Goal: Task Accomplishment & Management: Use online tool/utility

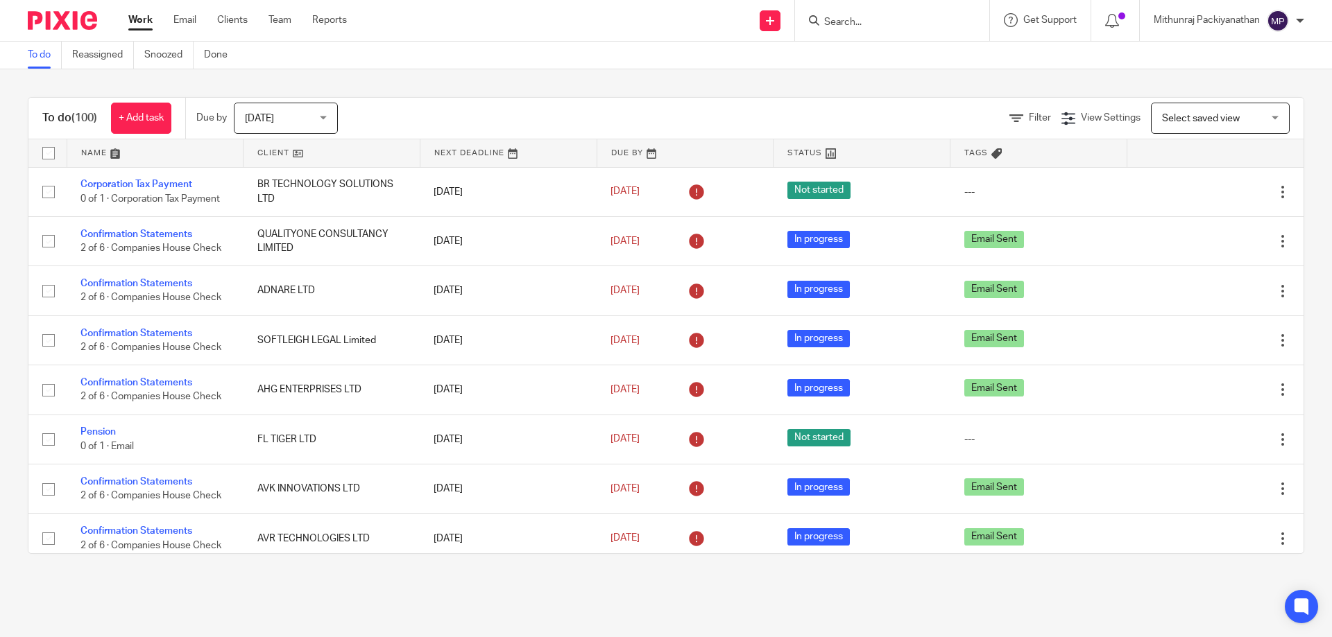
click at [852, 22] on input "Search" at bounding box center [885, 23] width 125 height 12
click at [850, 28] on input "Search" at bounding box center [885, 23] width 125 height 12
click at [841, 101] on div "To do (100) + Add task Due by [DATE] [DATE] [DATE] [DATE] This week Next week T…" at bounding box center [665, 119] width 1275 height 42
click at [1061, 118] on icon at bounding box center [1068, 119] width 14 height 14
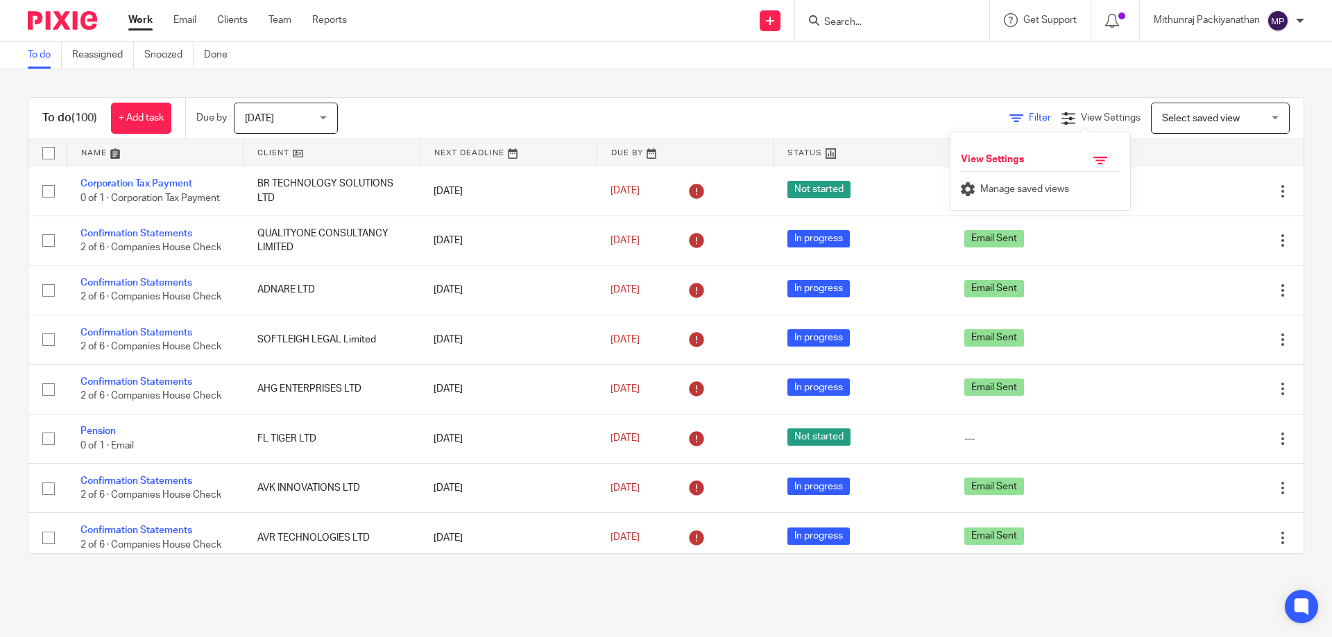
drag, startPoint x: 933, startPoint y: 118, endPoint x: 991, endPoint y: 117, distance: 58.3
click at [991, 117] on div "Filter View Settings View Settings Manage saved views Select saved view Select …" at bounding box center [832, 118] width 941 height 31
click at [1009, 117] on icon at bounding box center [1016, 119] width 14 height 14
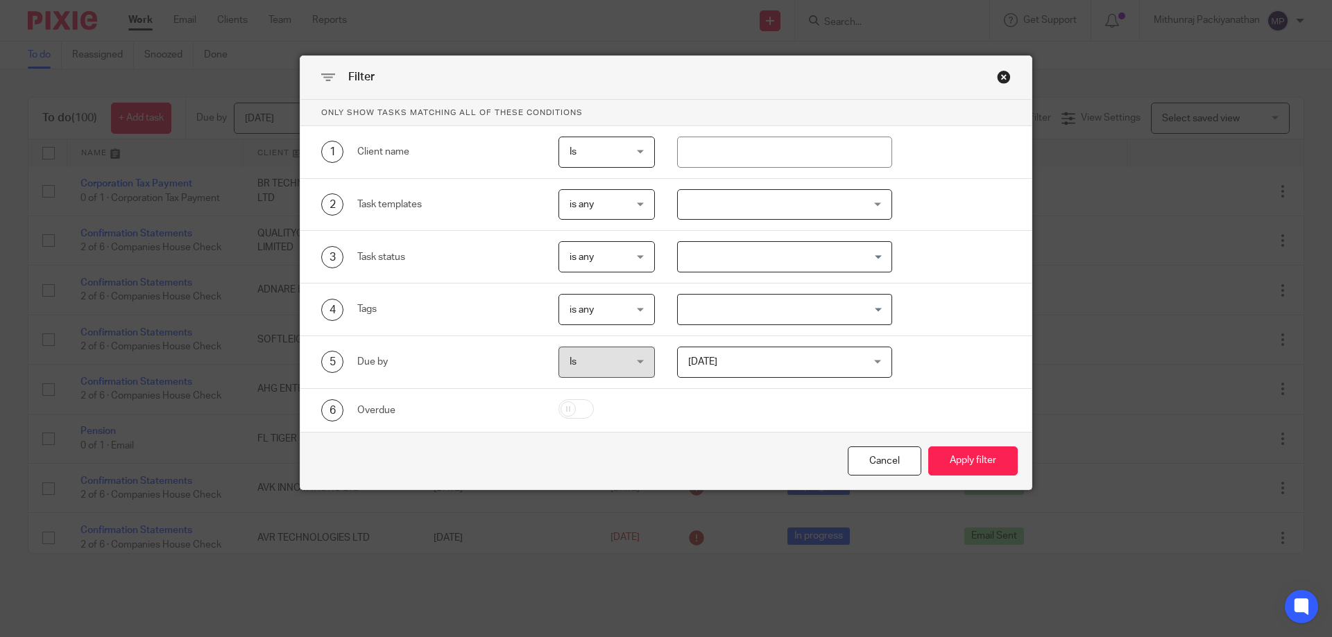
click at [999, 71] on div "Close this dialog window" at bounding box center [1004, 77] width 14 height 14
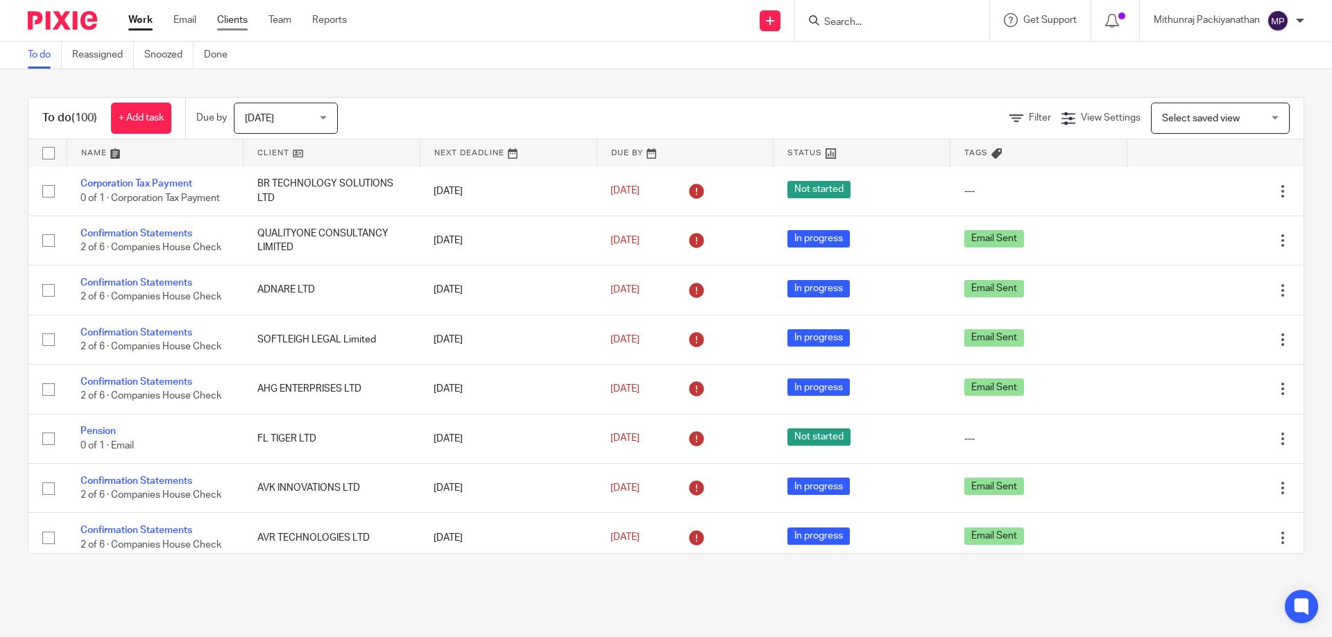
click at [221, 14] on link "Clients" at bounding box center [232, 20] width 31 height 14
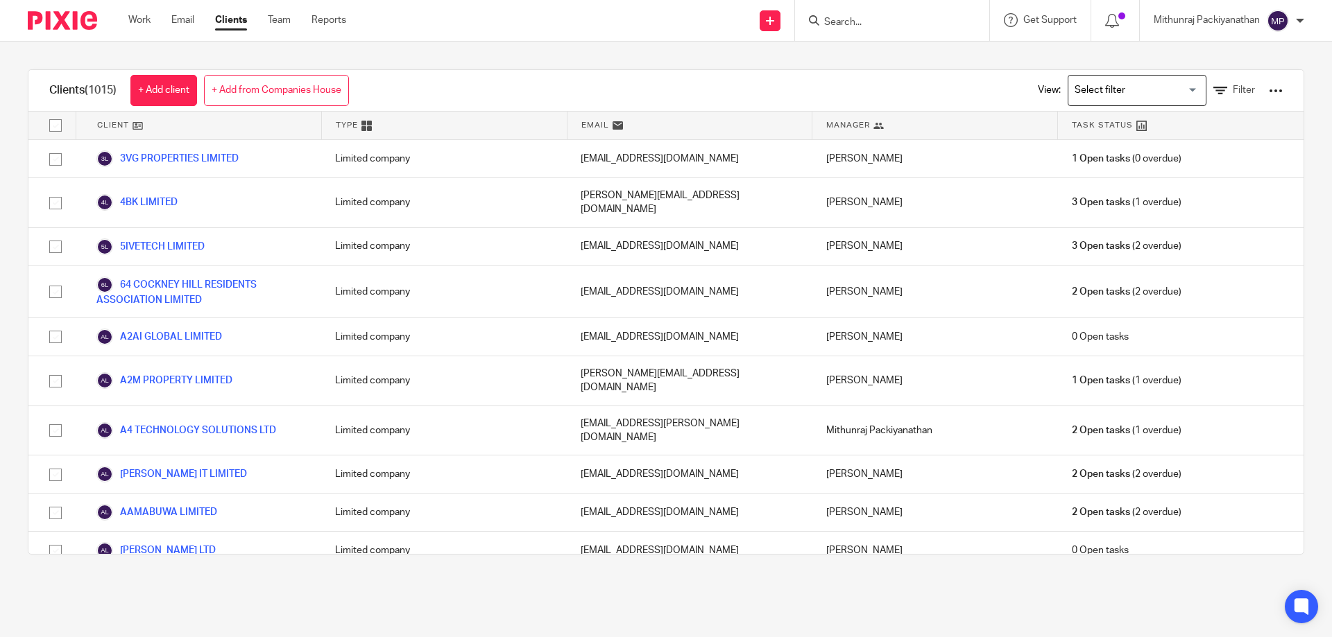
click at [1197, 83] on div "View: Loading... Filter" at bounding box center [1150, 90] width 266 height 41
click at [1213, 87] on icon at bounding box center [1220, 91] width 14 height 14
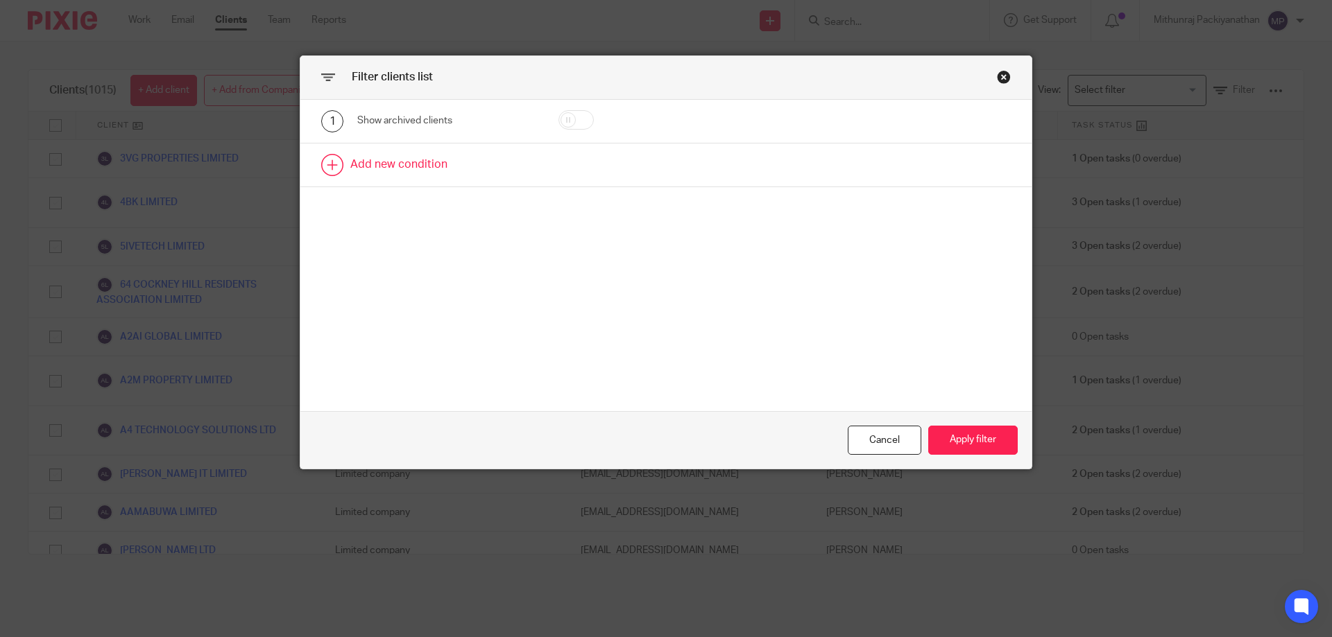
click at [406, 171] on link at bounding box center [665, 165] width 731 height 43
click at [510, 176] on div "Field" at bounding box center [447, 169] width 180 height 31
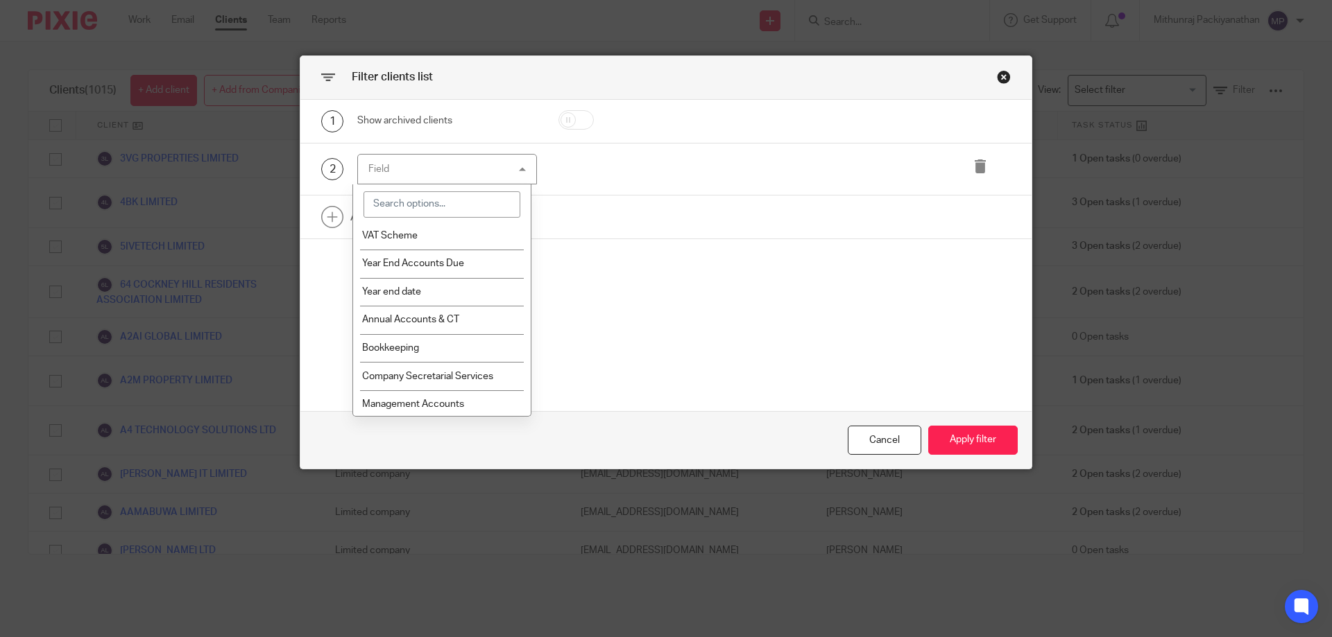
scroll to position [933, 0]
click at [491, 285] on li "Year end date" at bounding box center [442, 291] width 178 height 28
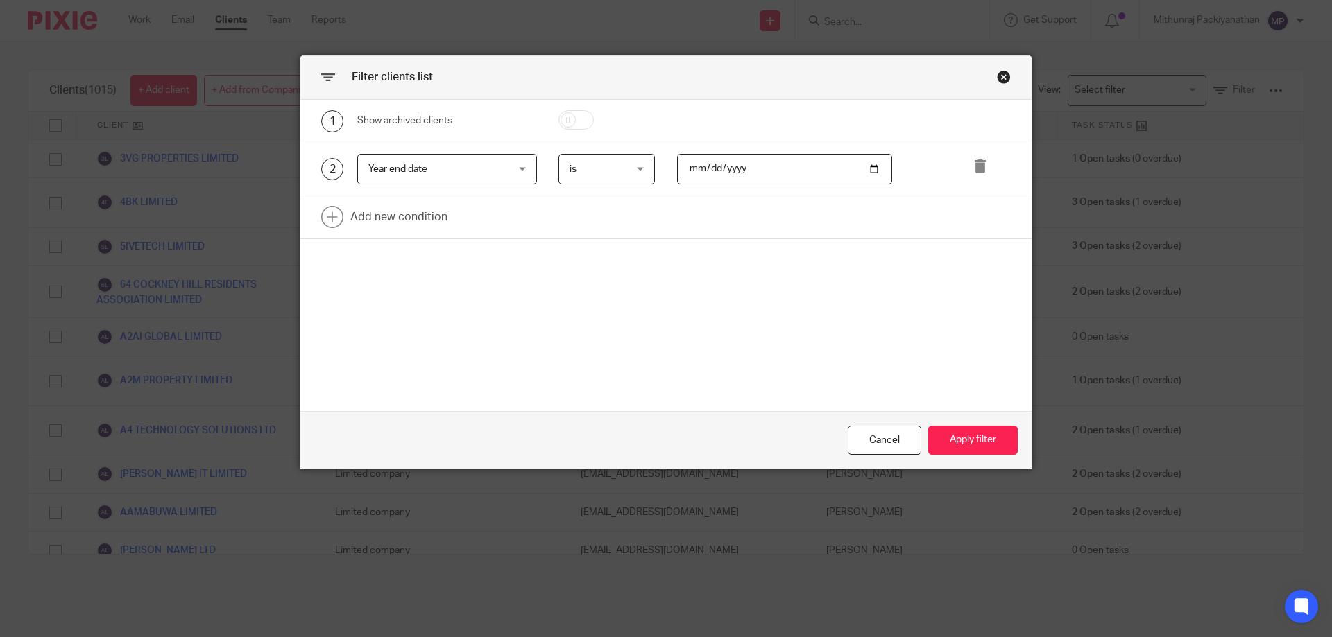
click at [871, 172] on input "date" at bounding box center [785, 169] width 216 height 31
type input "2025-07-31"
click at [961, 443] on button "Apply filter" at bounding box center [972, 441] width 89 height 30
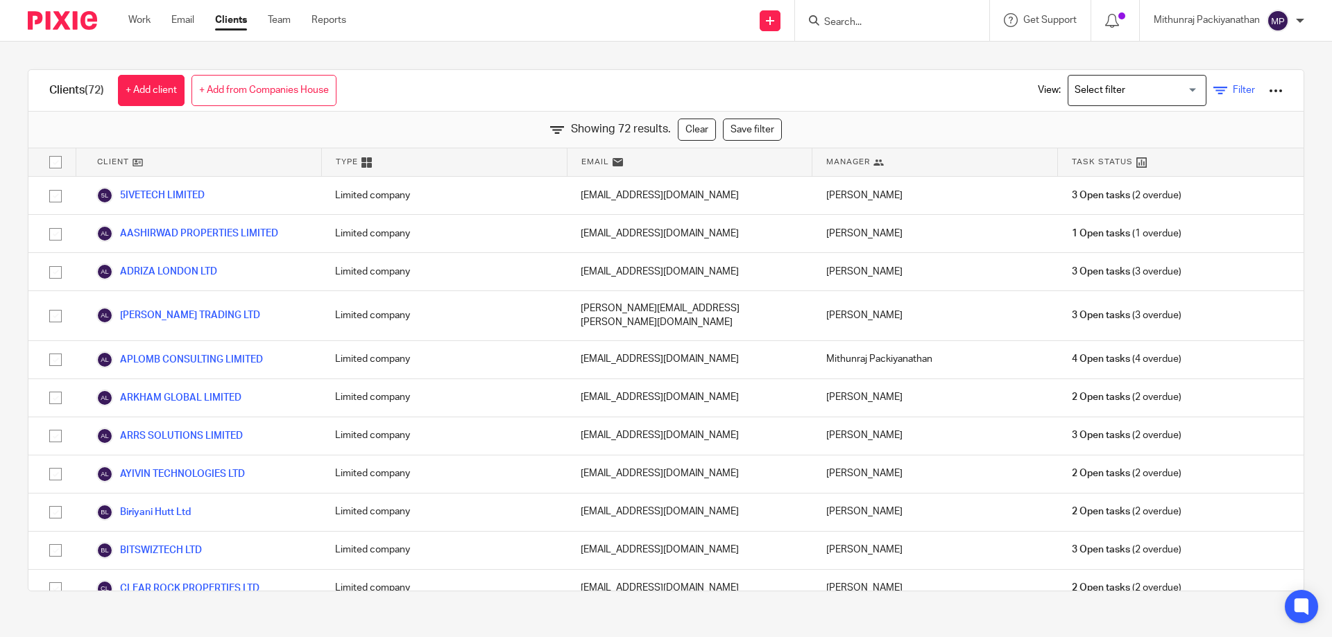
click at [1213, 92] on icon at bounding box center [1220, 91] width 14 height 14
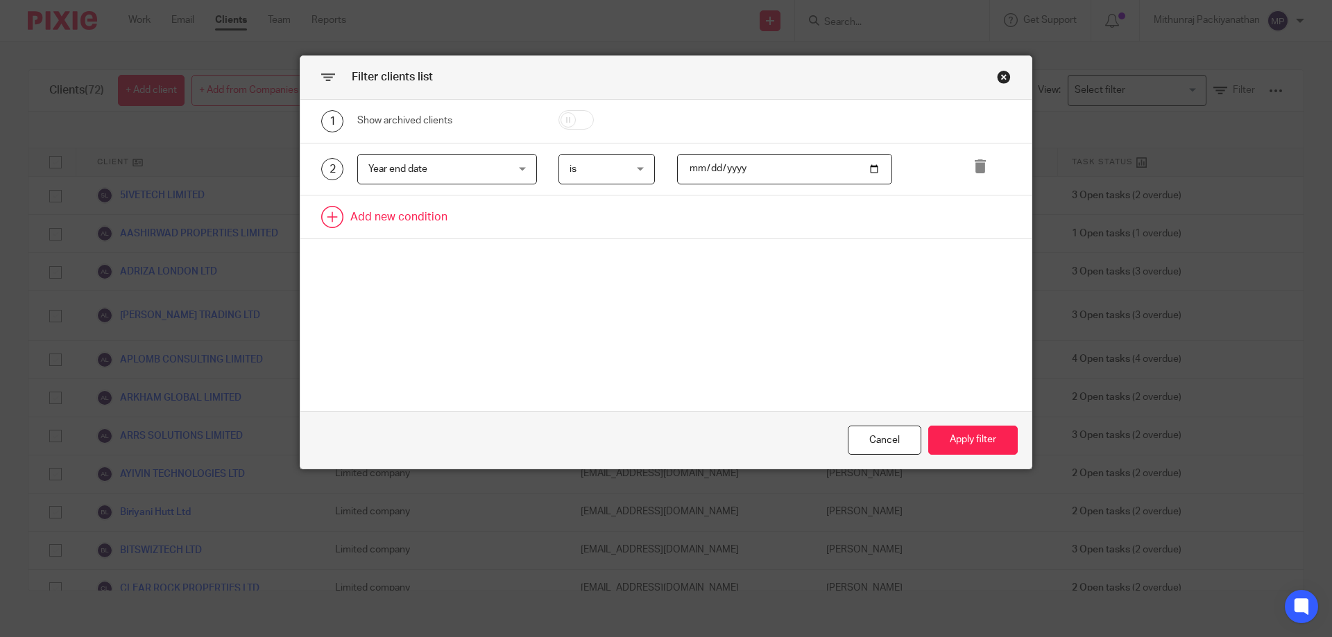
click at [421, 215] on link at bounding box center [665, 217] width 731 height 43
click at [518, 230] on div "Field" at bounding box center [447, 221] width 180 height 31
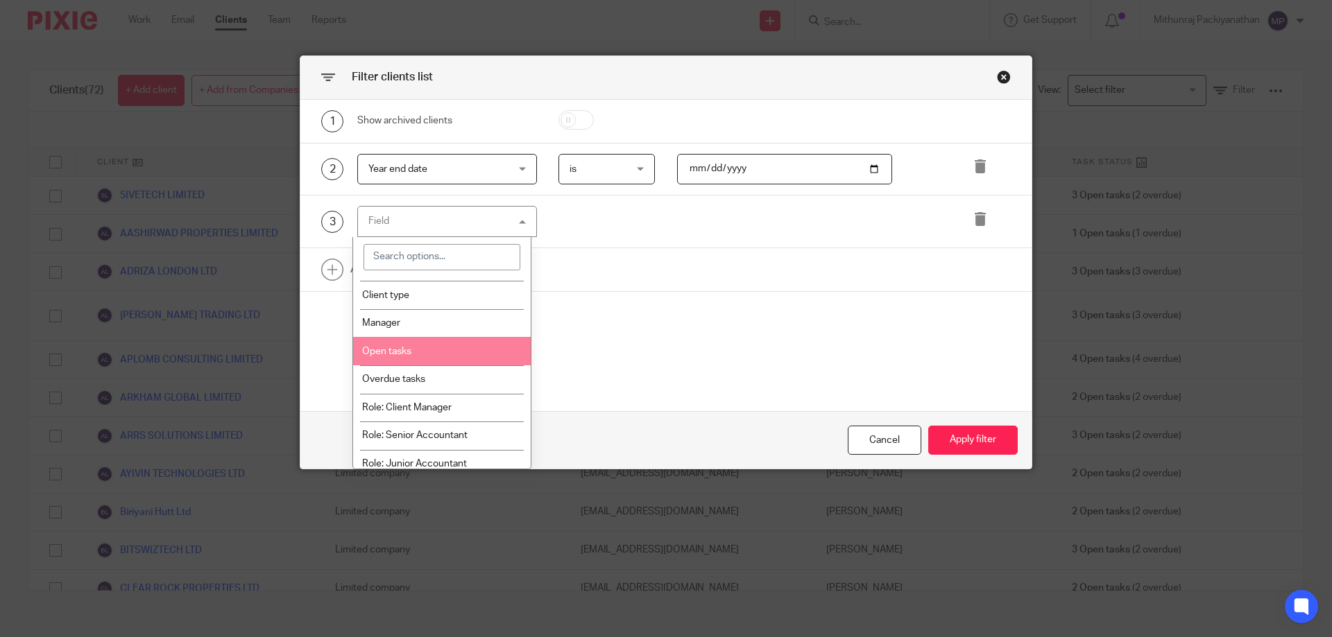
scroll to position [53, 0]
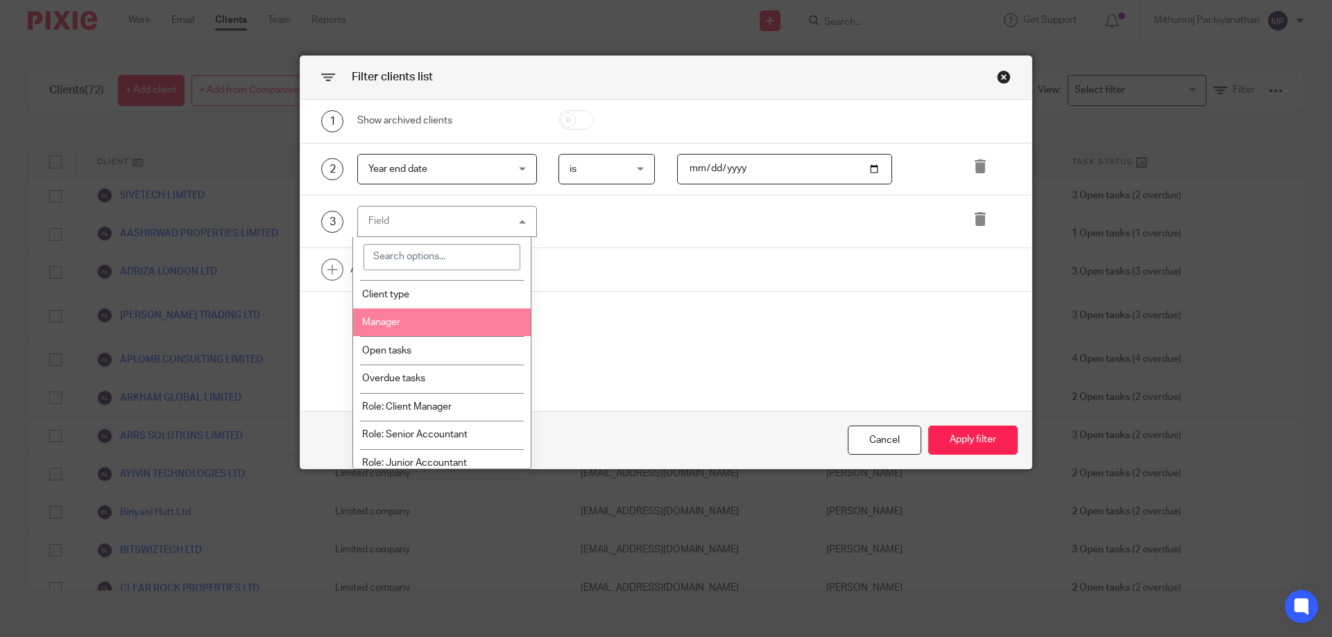
click at [465, 311] on li "Manager" at bounding box center [442, 323] width 178 height 28
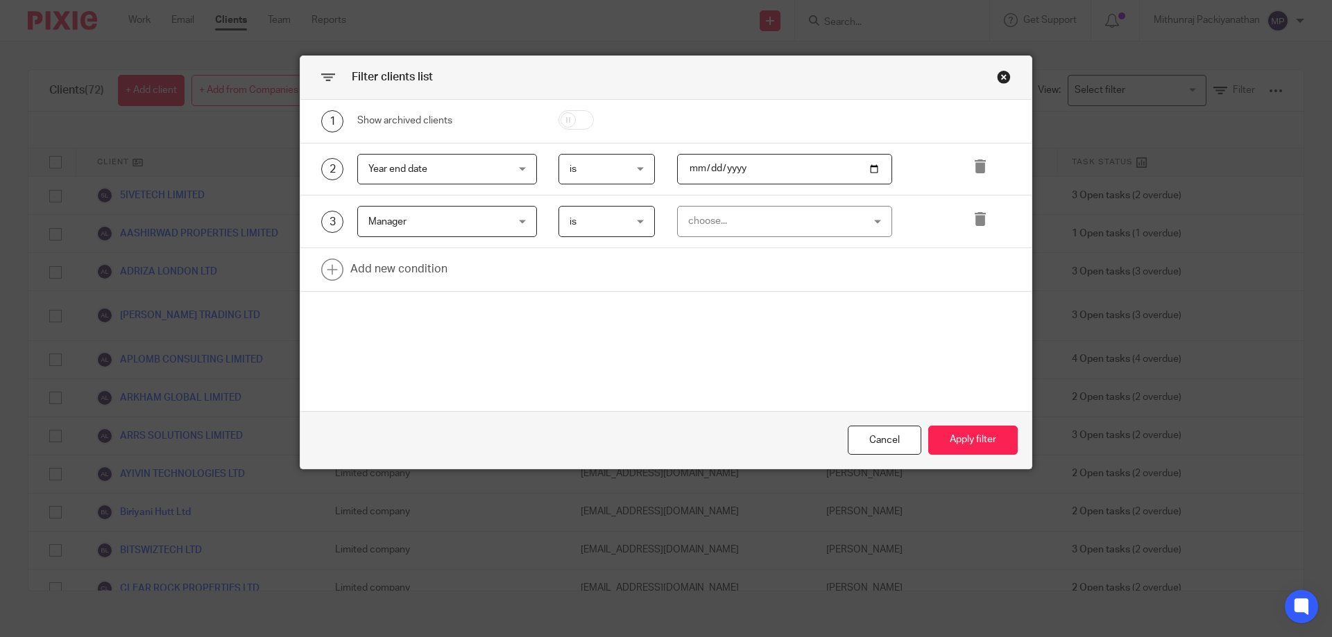
click at [876, 222] on div "choose..." at bounding box center [785, 221] width 216 height 31
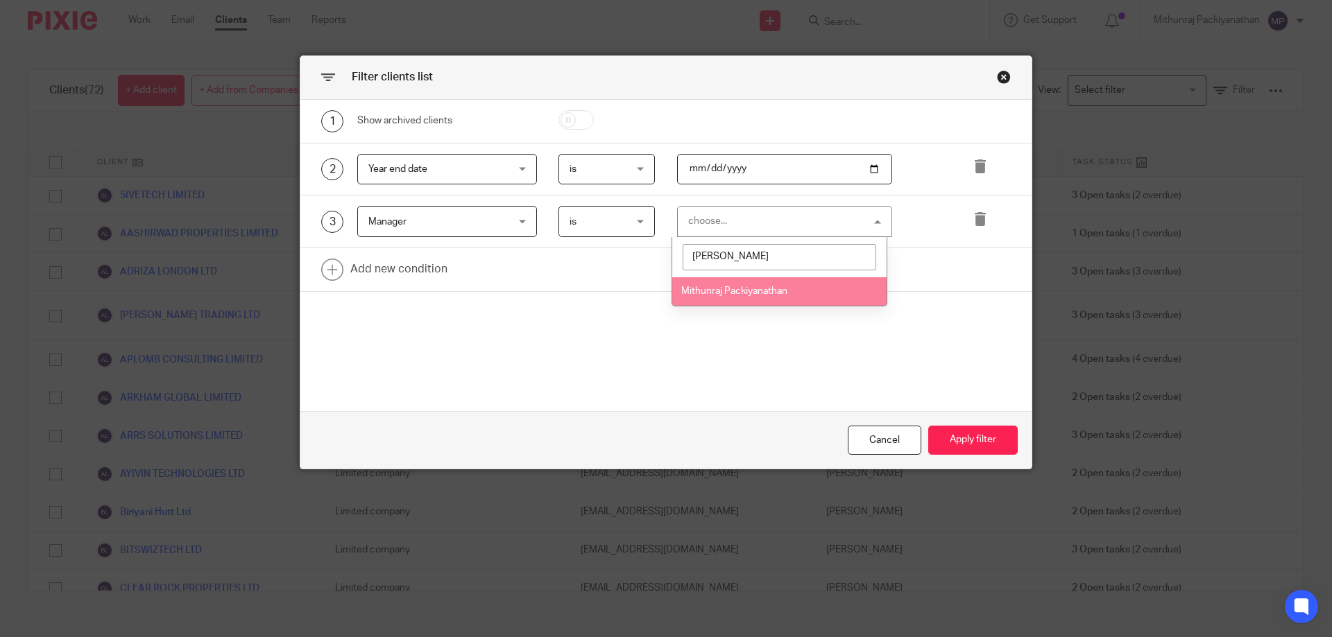
type input "mithu"
click at [806, 286] on li "Mithunraj Packiyanathan" at bounding box center [779, 291] width 214 height 28
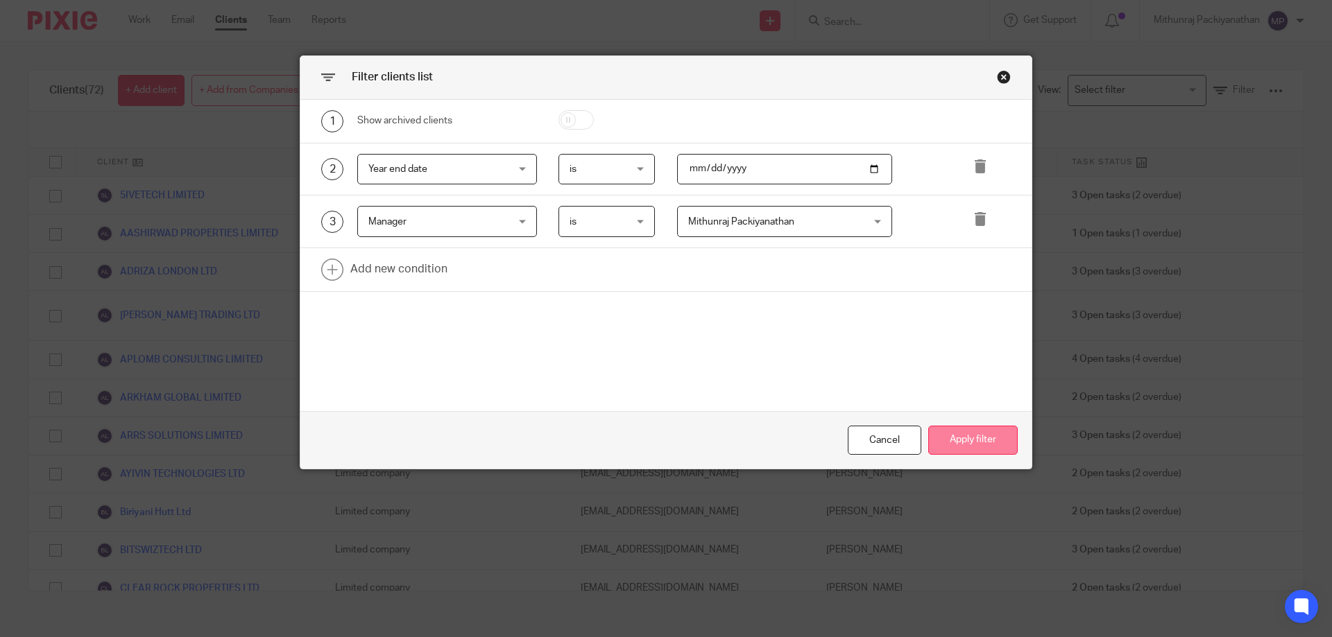
click at [973, 433] on button "Apply filter" at bounding box center [972, 441] width 89 height 30
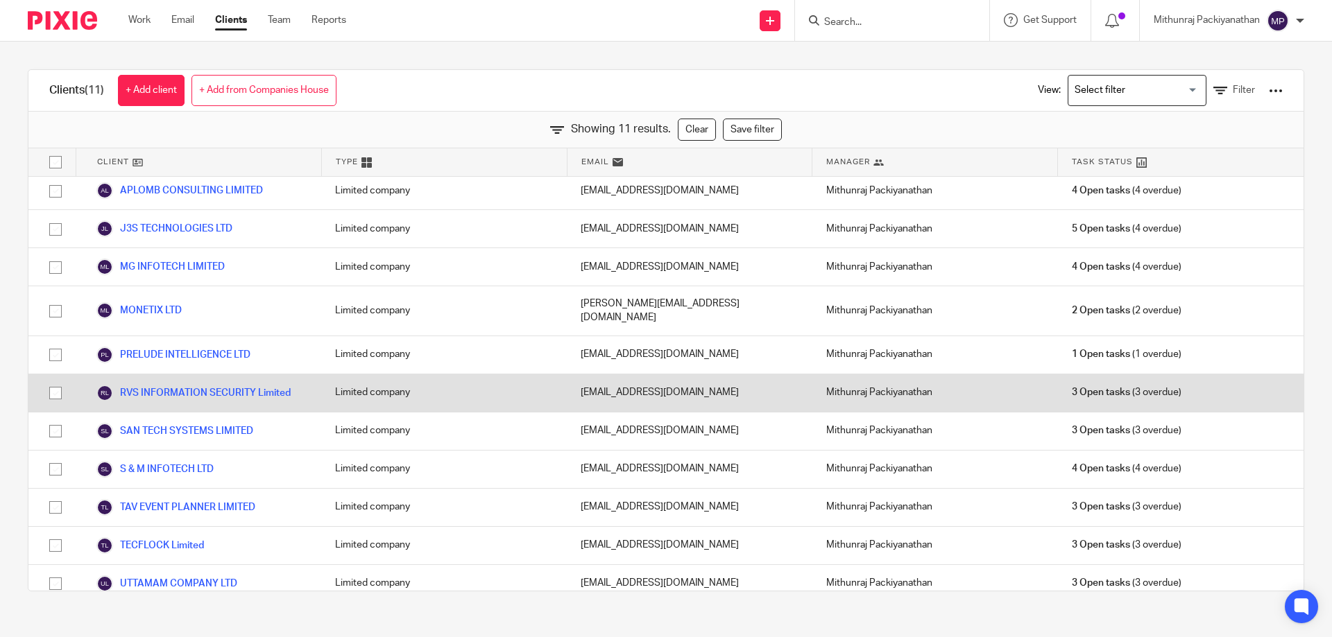
scroll to position [0, 0]
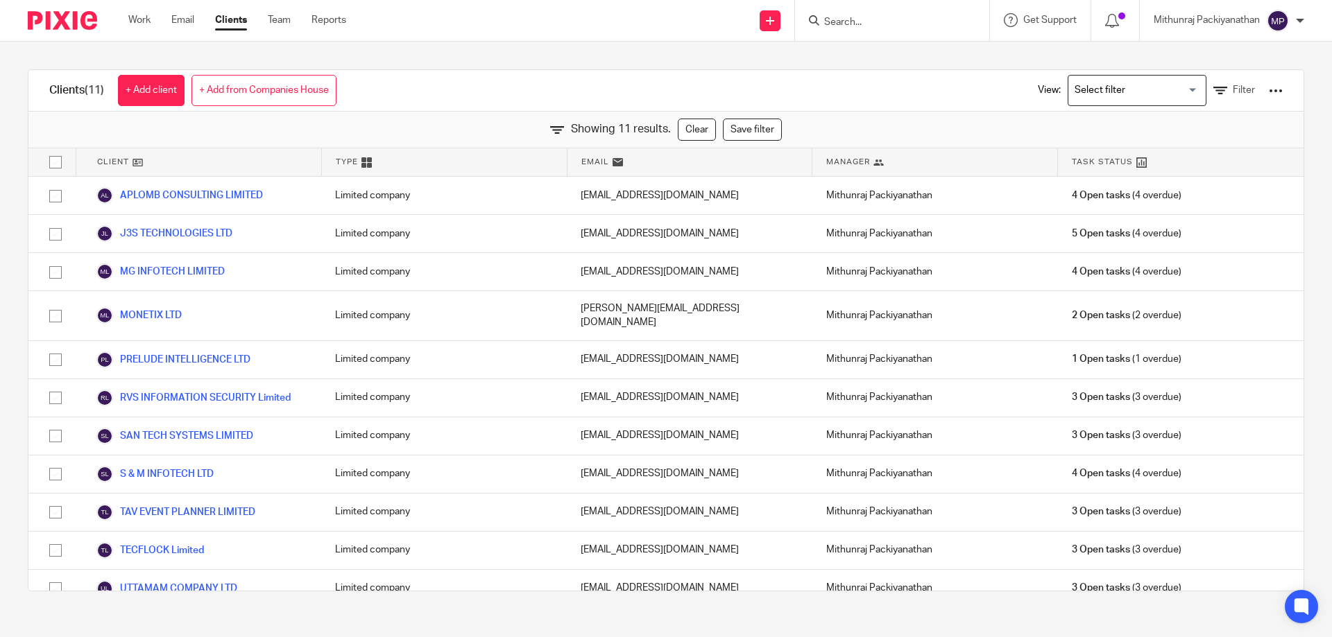
click at [1269, 90] on div at bounding box center [1276, 91] width 14 height 14
click at [1189, 164] on link "Export clients to CSV file" at bounding box center [1163, 163] width 193 height 21
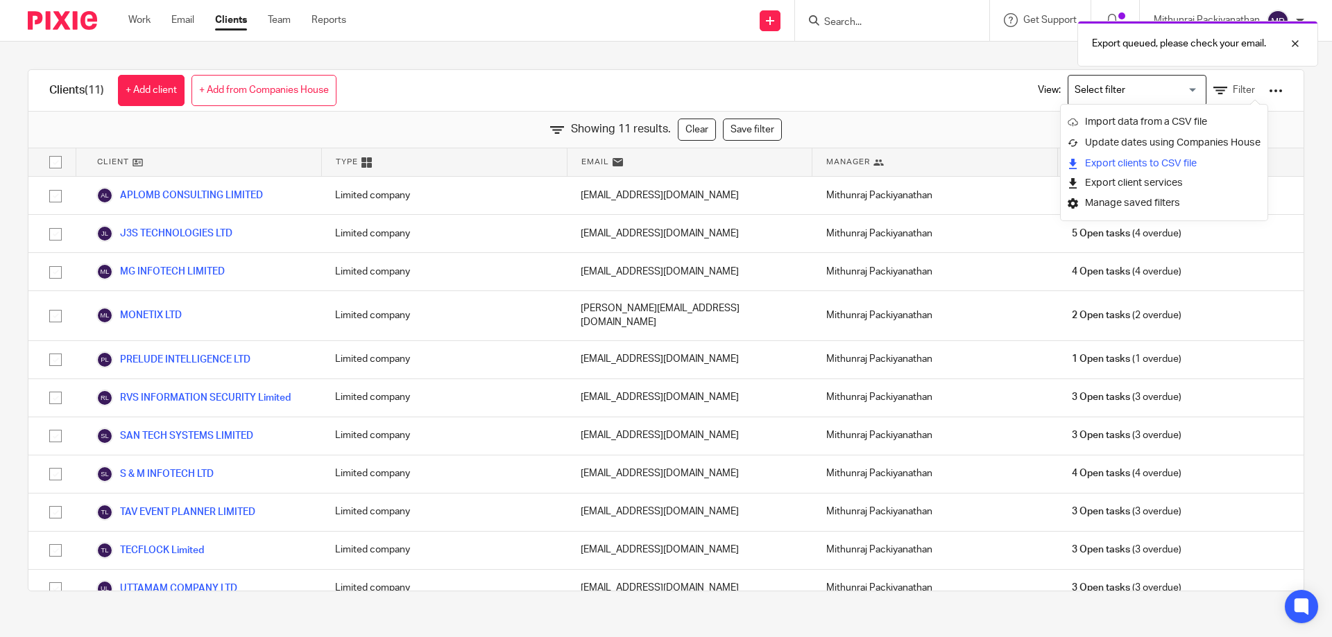
click at [1103, 170] on link "Export clients to CSV file" at bounding box center [1163, 163] width 193 height 21
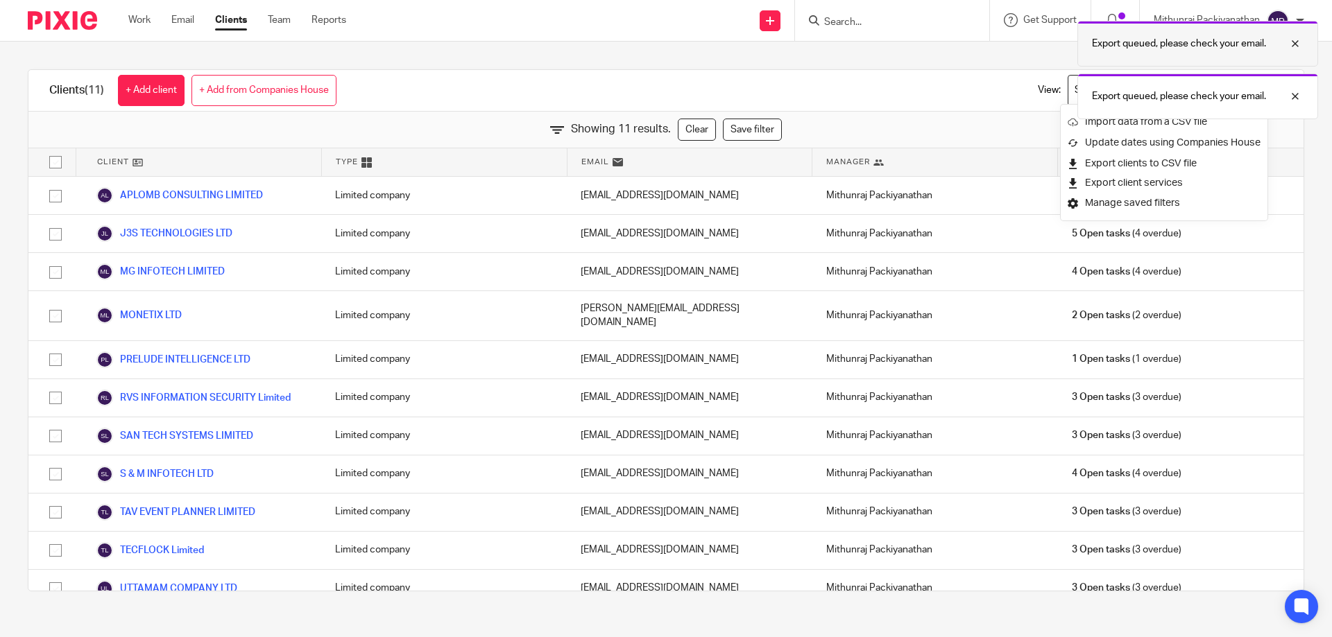
click at [1177, 46] on p "Export queued, please check your email." at bounding box center [1179, 44] width 174 height 14
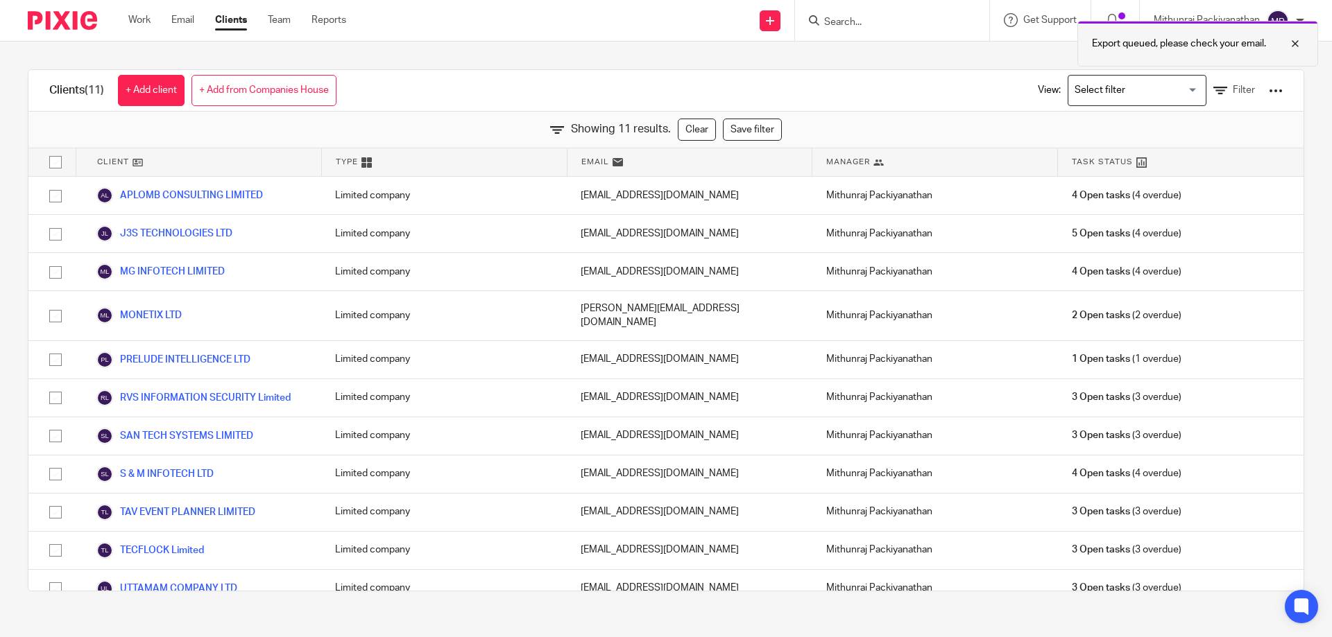
click at [1145, 31] on div "Export queued, please check your email." at bounding box center [1197, 44] width 241 height 46
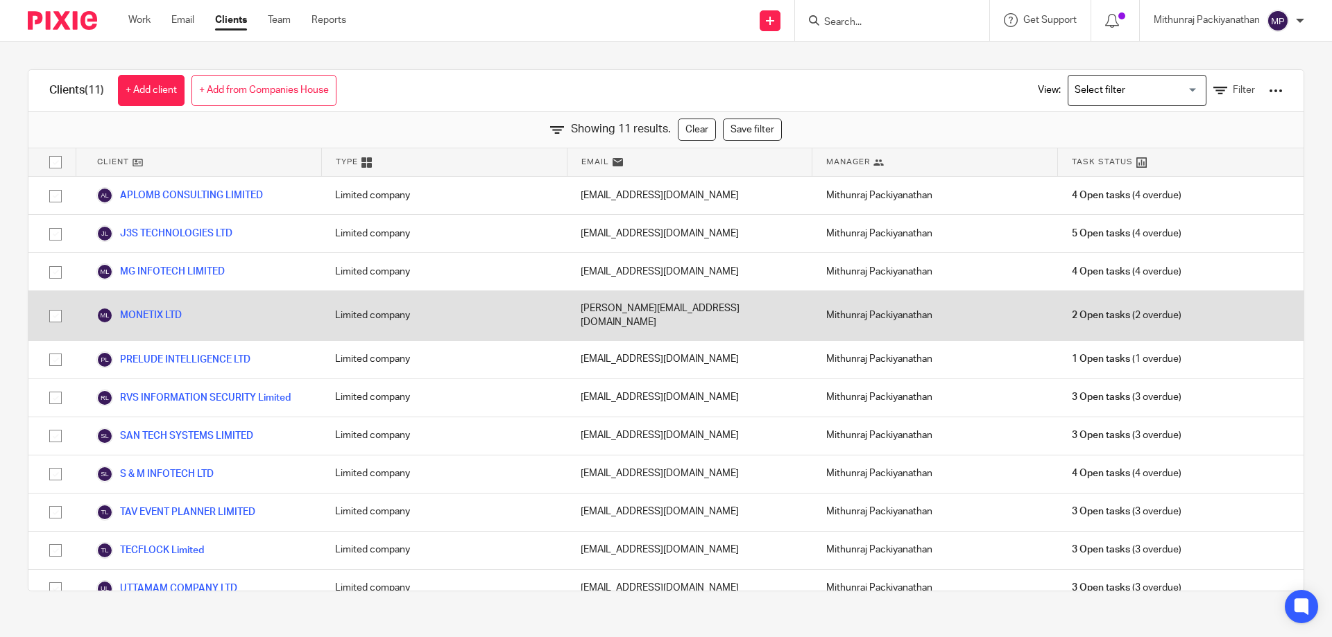
scroll to position [5, 0]
